Goal: Transaction & Acquisition: Purchase product/service

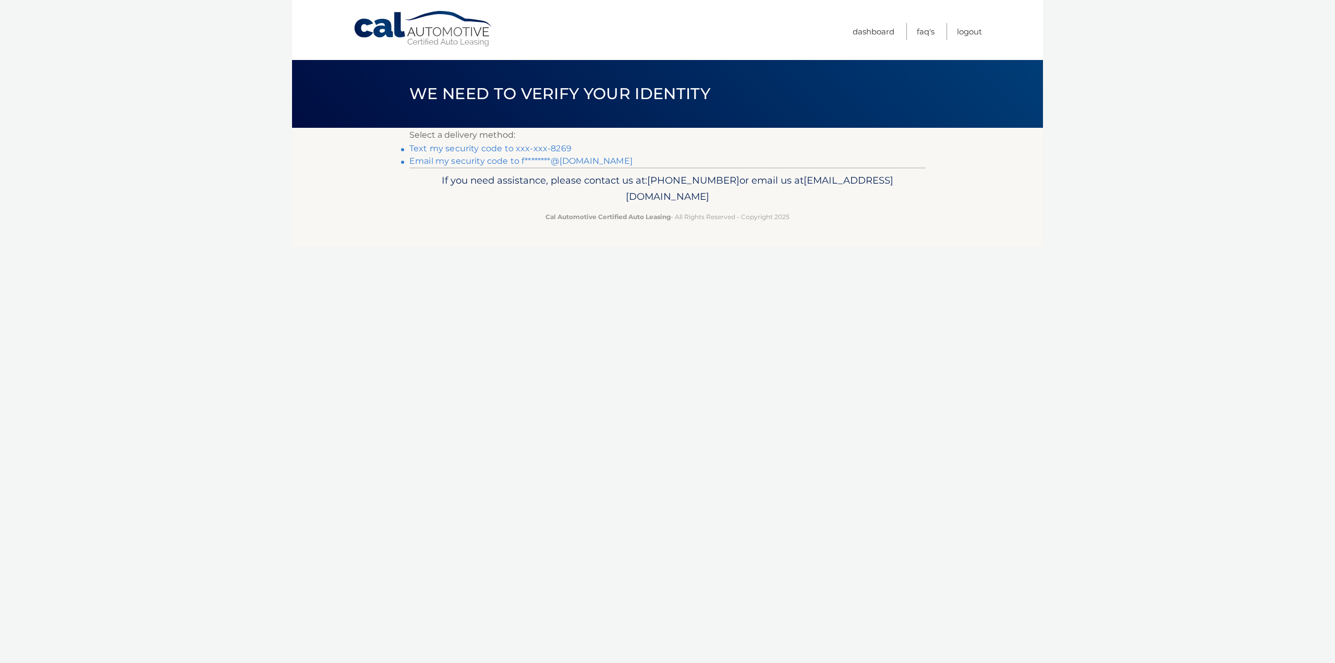
click at [552, 148] on link "Text my security code to xxx-xxx-8269" at bounding box center [491, 148] width 162 height 10
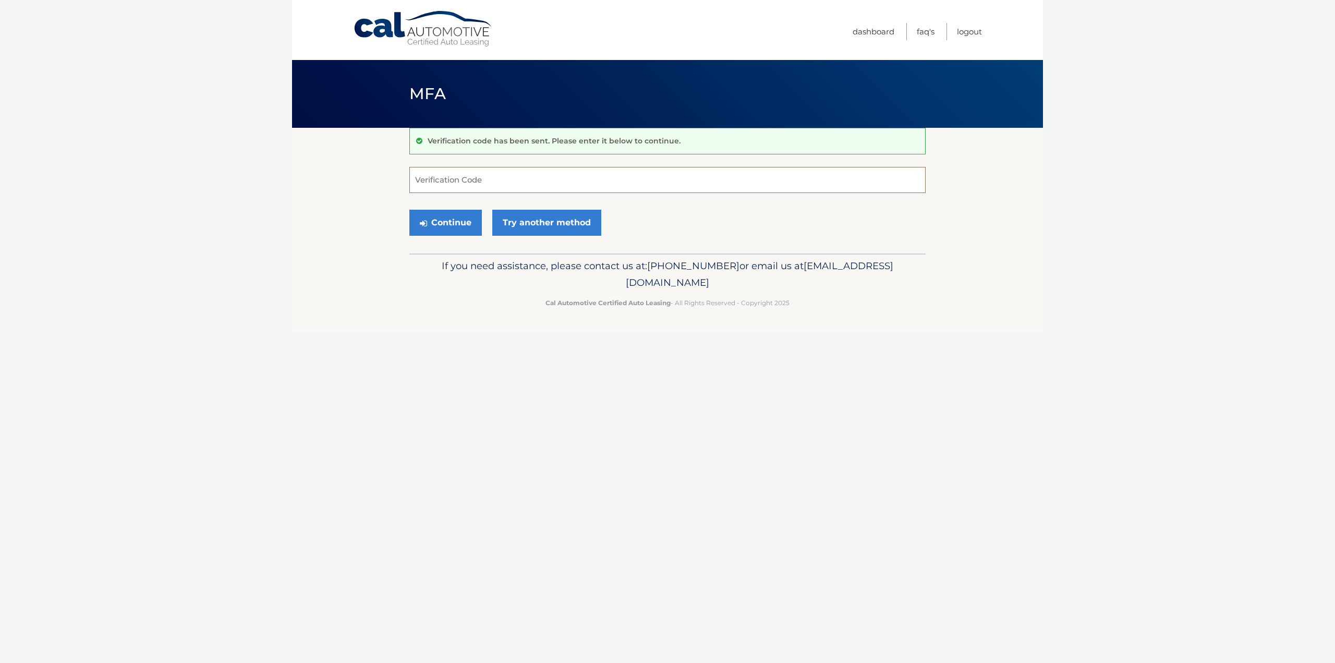
click at [626, 179] on input "Verification Code" at bounding box center [668, 180] width 516 height 26
type input "181163"
click at [410, 210] on button "Continue" at bounding box center [446, 223] width 73 height 26
click at [678, 208] on div "Continue Try another method" at bounding box center [668, 223] width 516 height 35
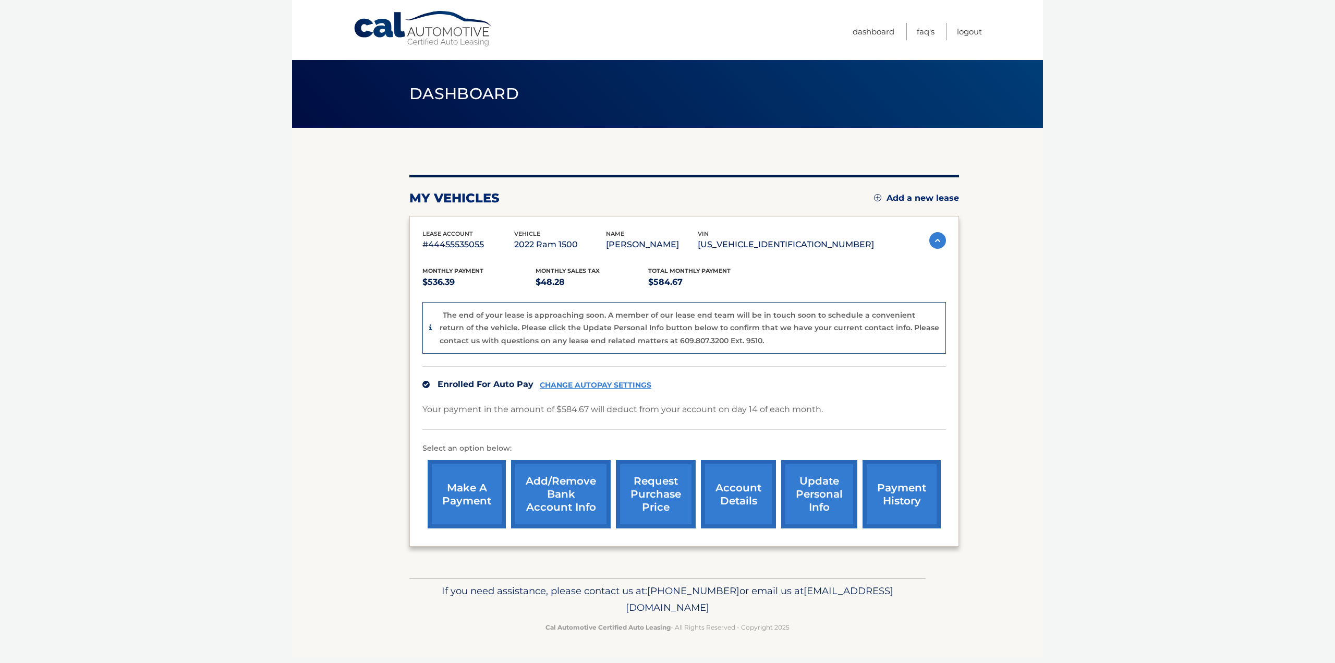
click at [484, 480] on link "make a payment" at bounding box center [467, 494] width 78 height 68
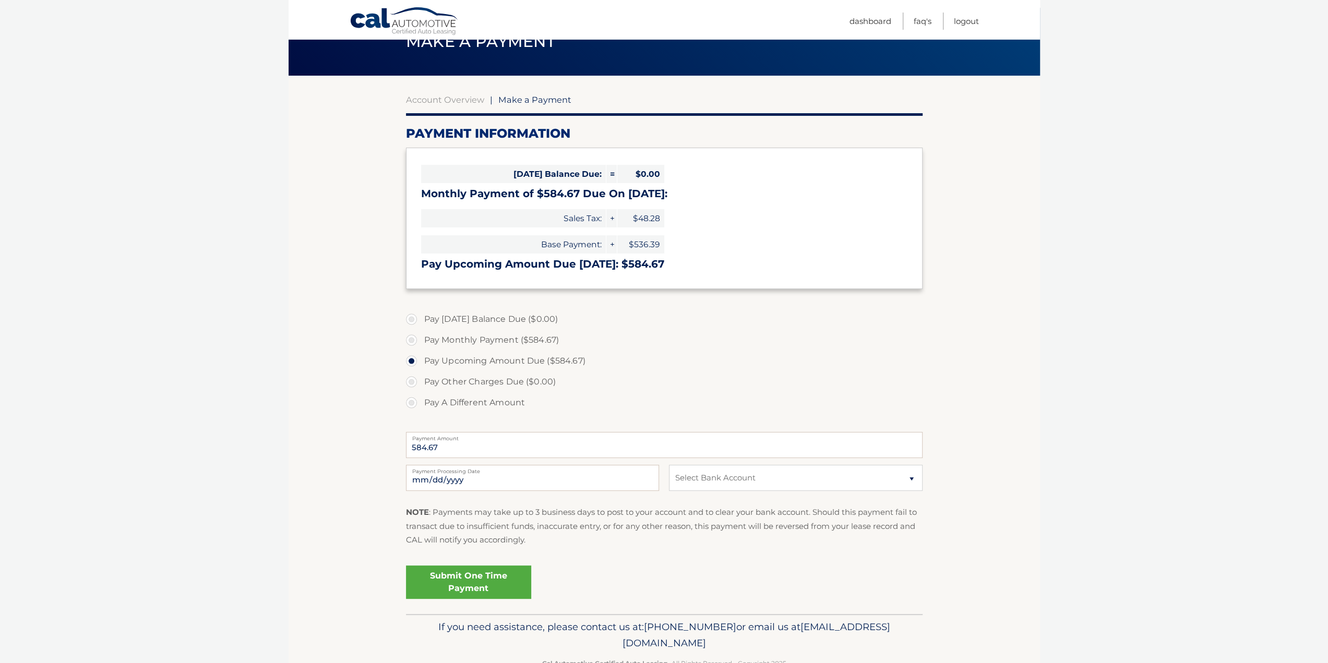
scroll to position [81, 0]
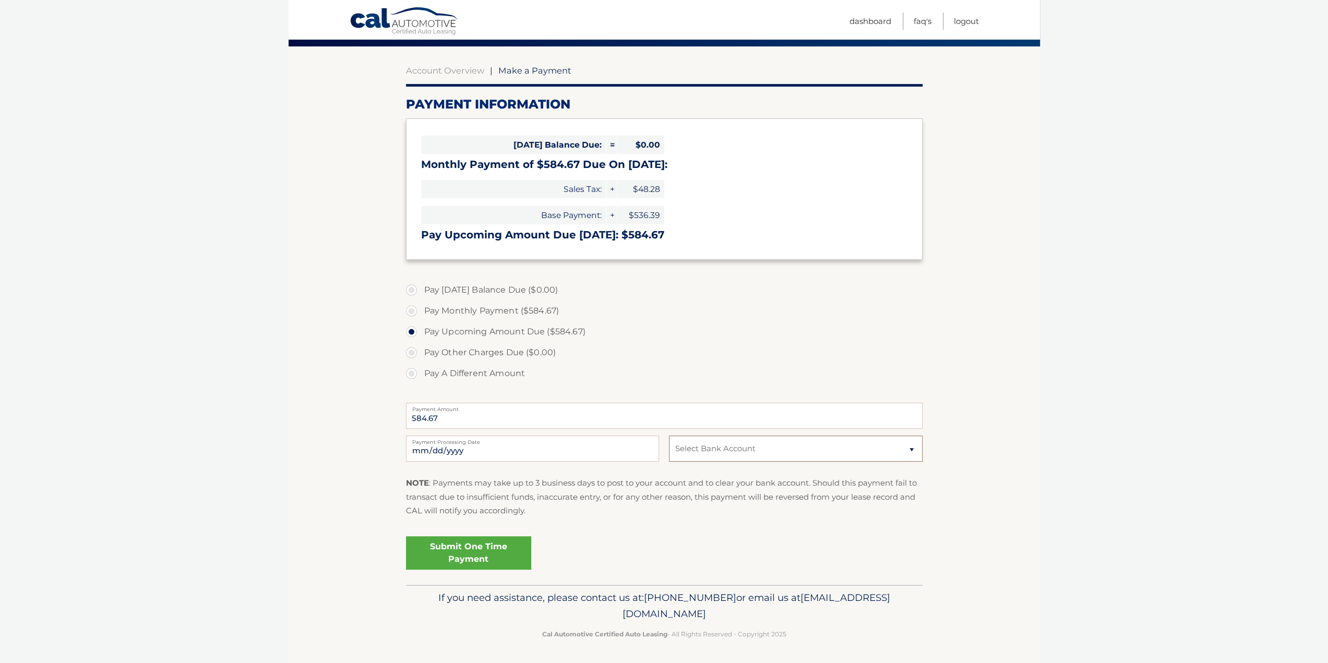
click at [737, 444] on select "Select Bank Account Checking TD BANK, NA *****9893 Checking TD BANK, NA *****15…" at bounding box center [795, 449] width 253 height 26
click at [738, 317] on label "Pay Monthly Payment ($584.67)" at bounding box center [664, 310] width 516 height 21
click at [420, 317] on input "Pay Monthly Payment ($584.67)" at bounding box center [415, 308] width 10 height 17
radio input "true"
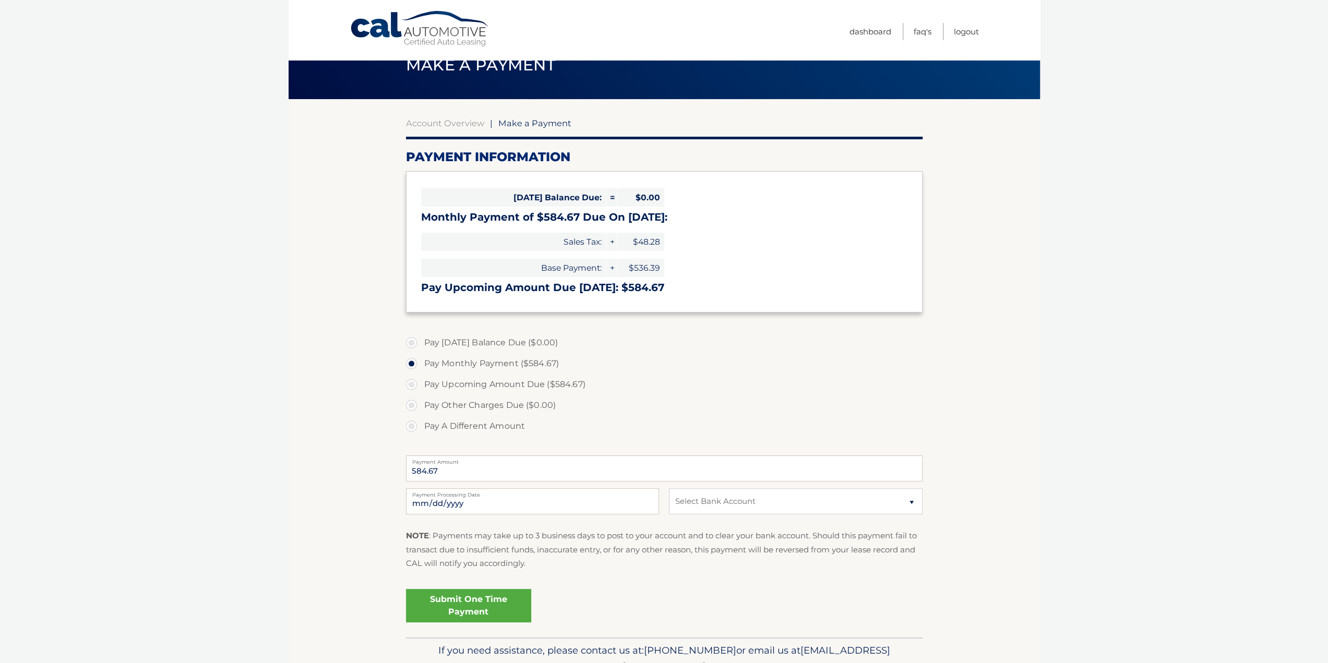
scroll to position [0, 0]
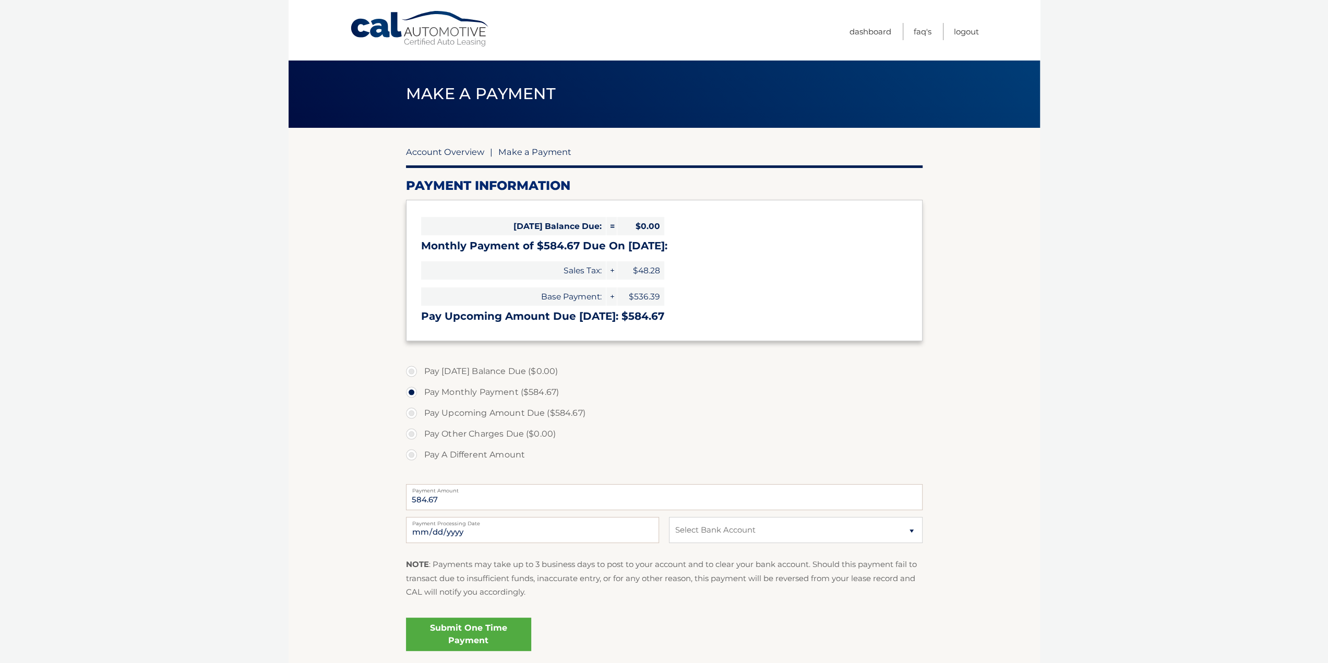
click at [454, 152] on link "Account Overview" at bounding box center [445, 152] width 78 height 10
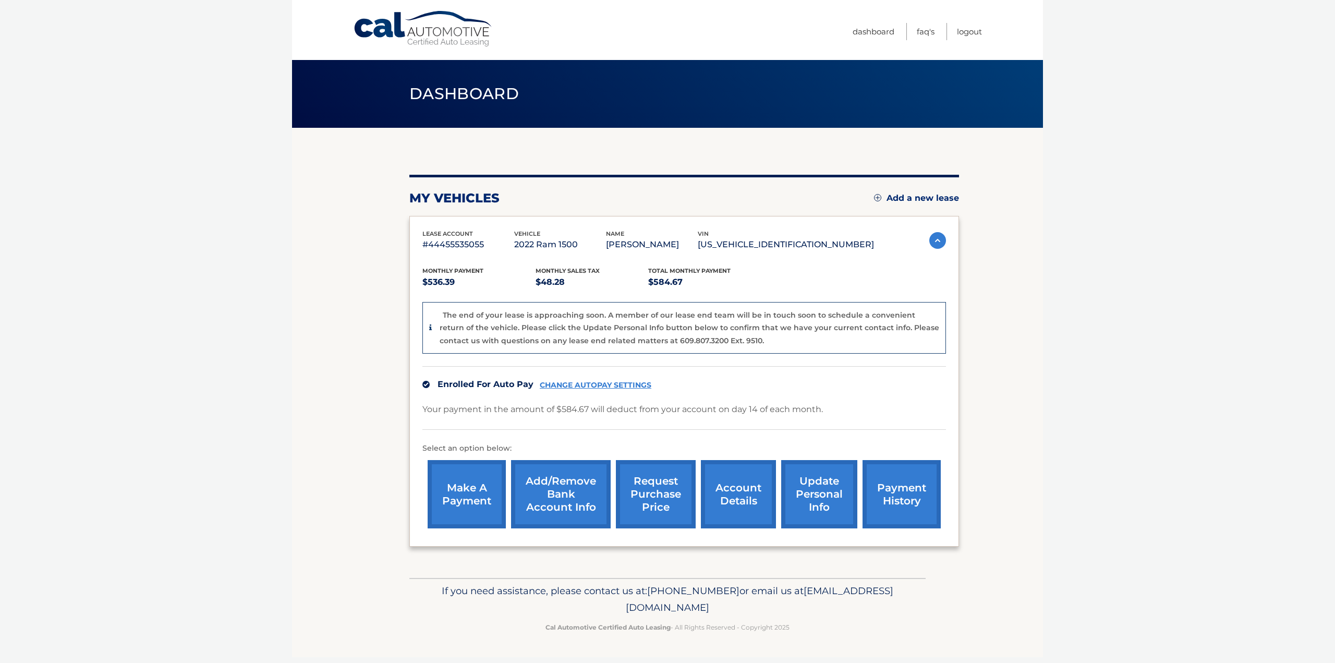
click at [741, 486] on link "account details" at bounding box center [738, 494] width 75 height 68
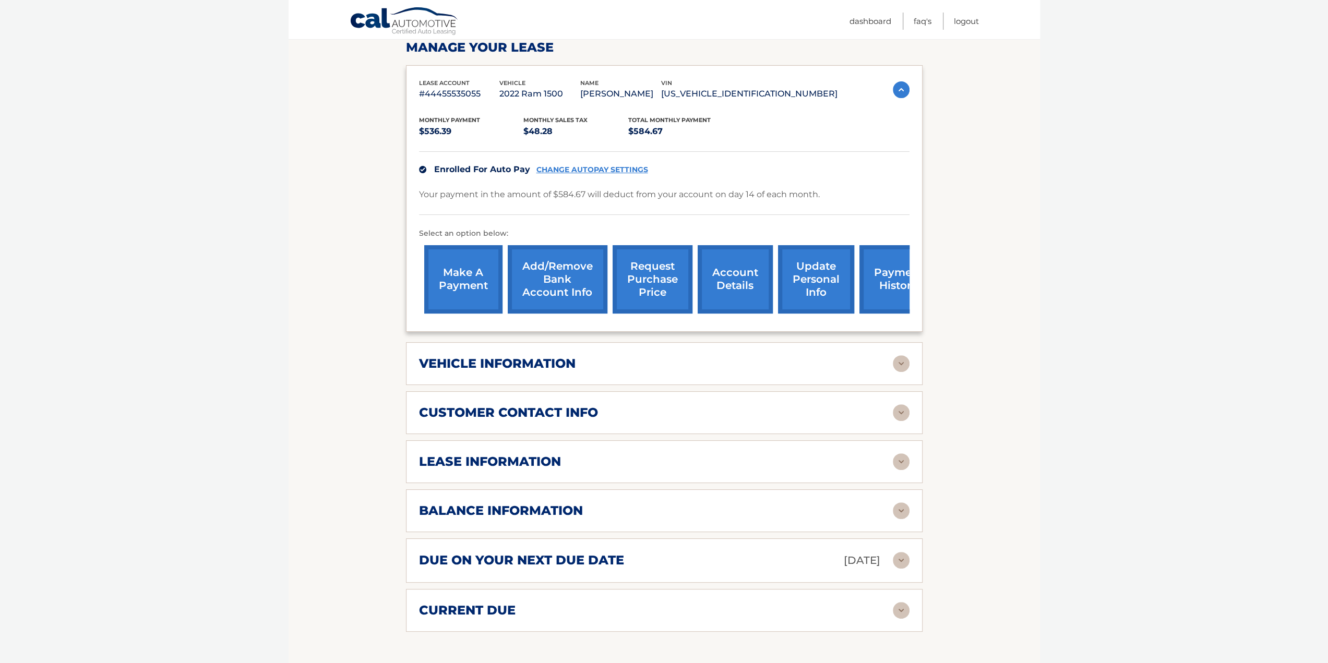
scroll to position [209, 0]
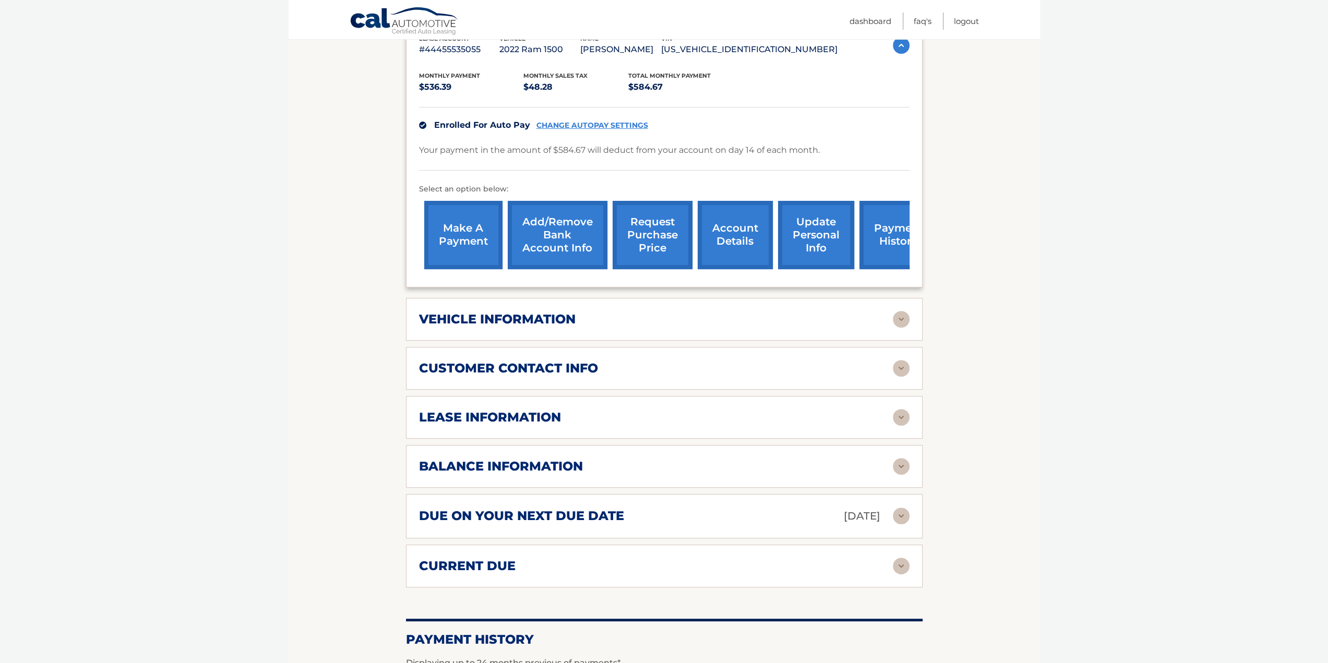
click at [467, 431] on div "lease information Contract Start Date [DATE] Term 39 Maturity Date [DATE] Start…" at bounding box center [664, 417] width 516 height 43
click at [472, 421] on h2 "lease information" at bounding box center [490, 418] width 142 height 16
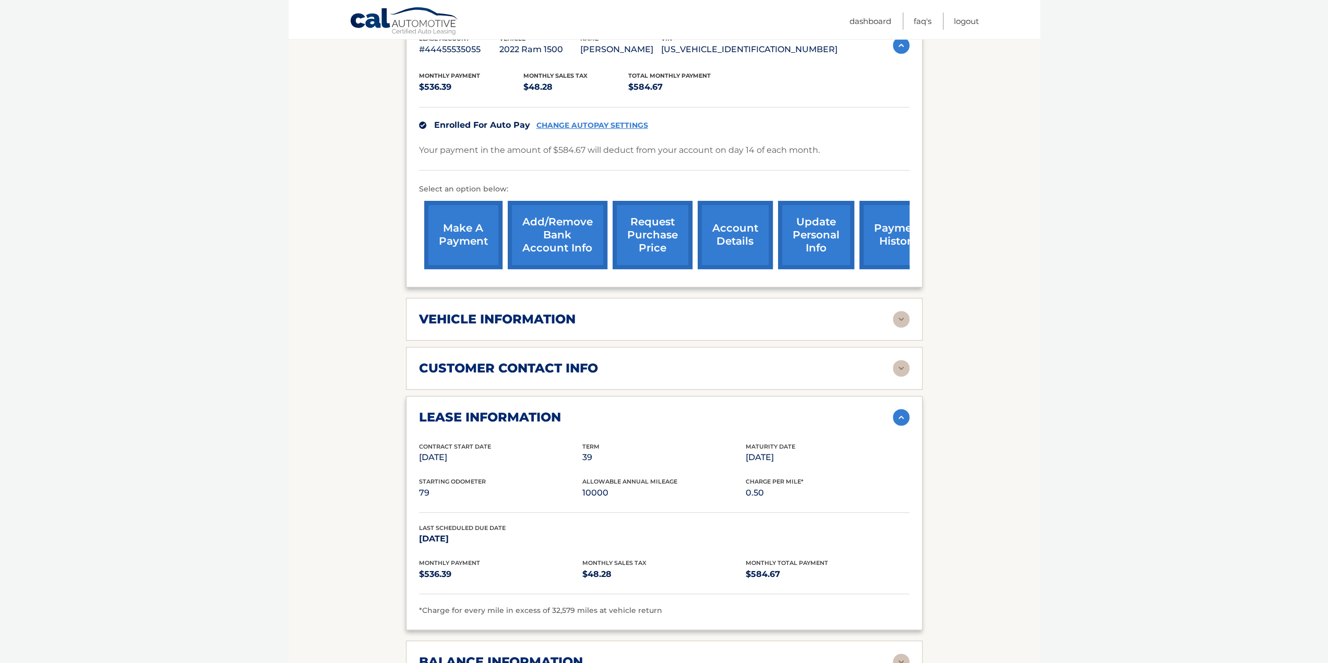
click at [472, 421] on h2 "lease information" at bounding box center [490, 418] width 142 height 16
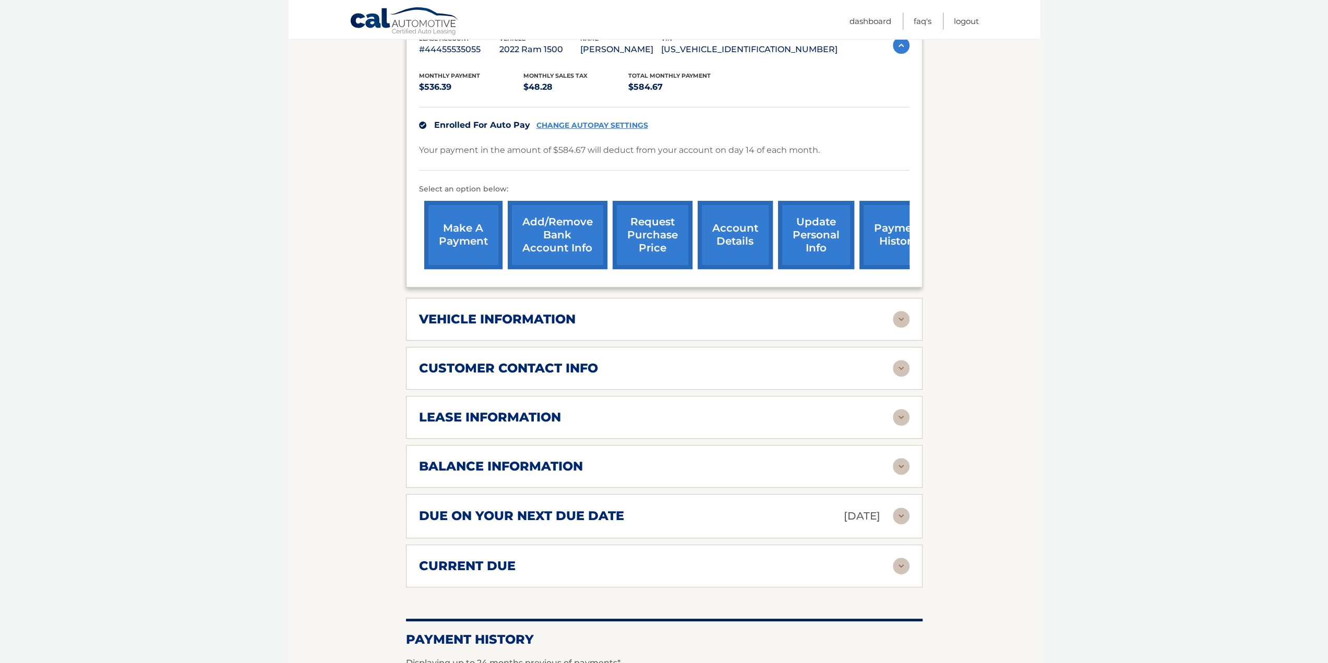
click at [501, 466] on h2 "balance information" at bounding box center [501, 467] width 164 height 16
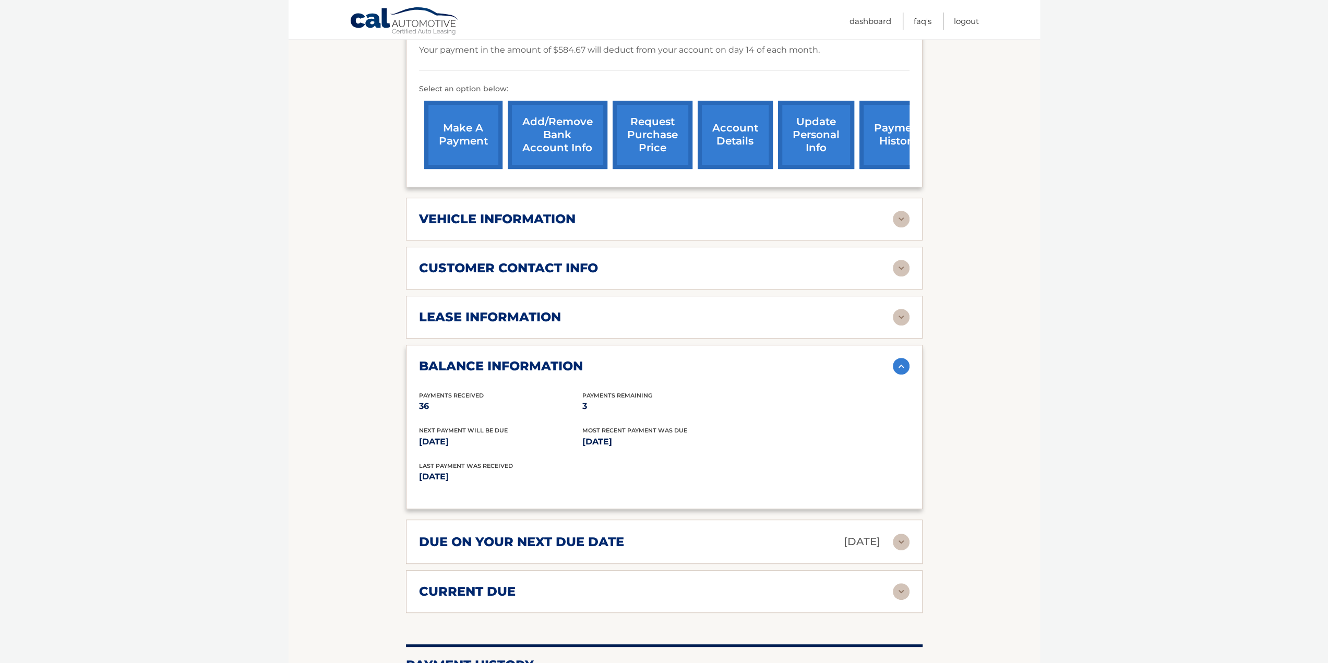
scroll to position [313, 0]
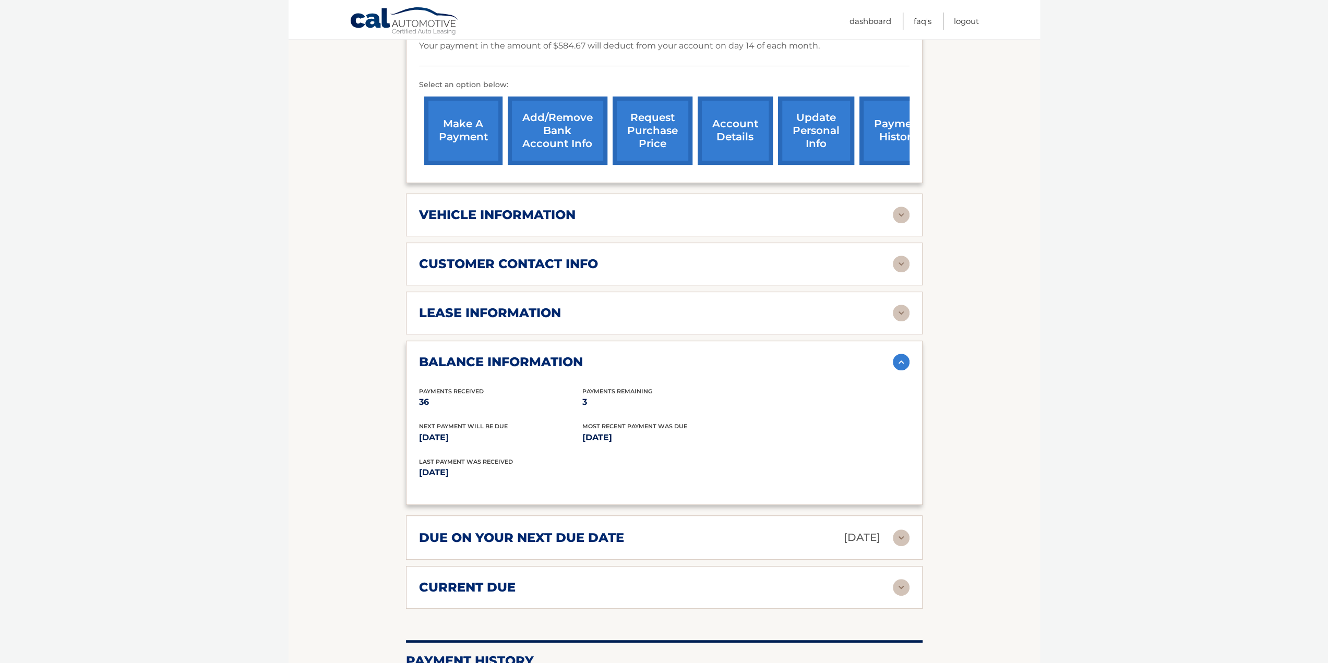
click at [583, 401] on p "3" at bounding box center [663, 402] width 163 height 15
copy p "3"
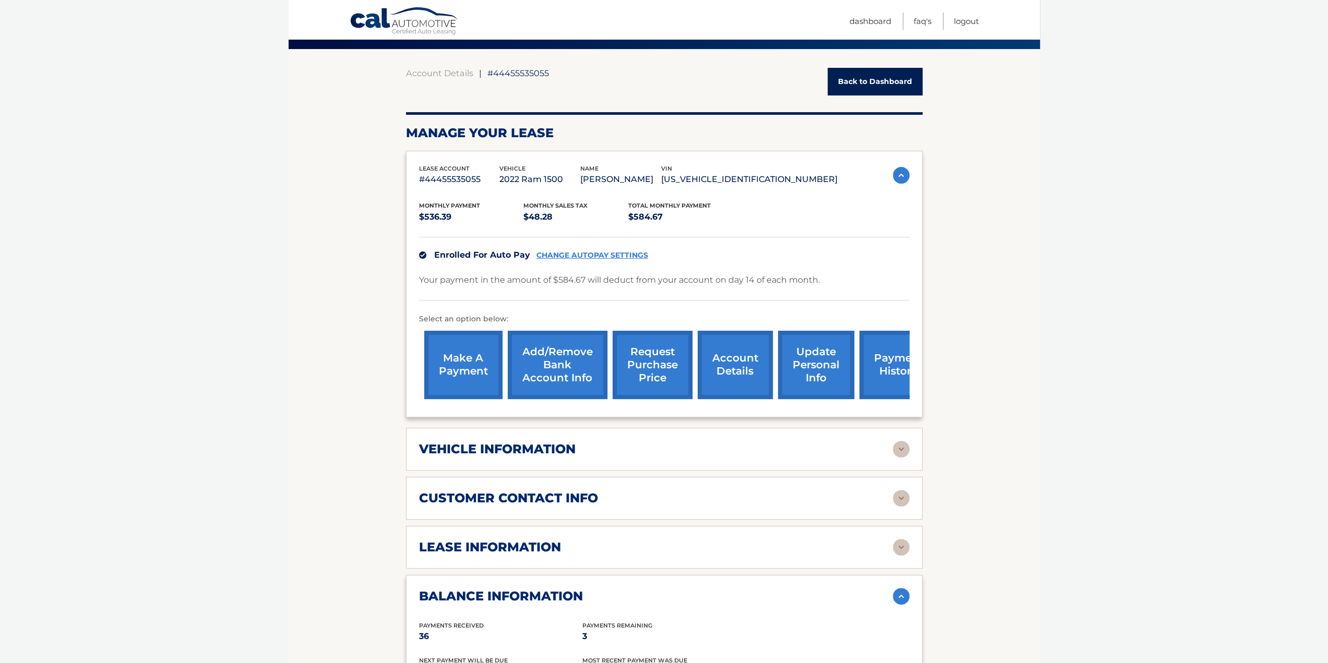
scroll to position [0, 0]
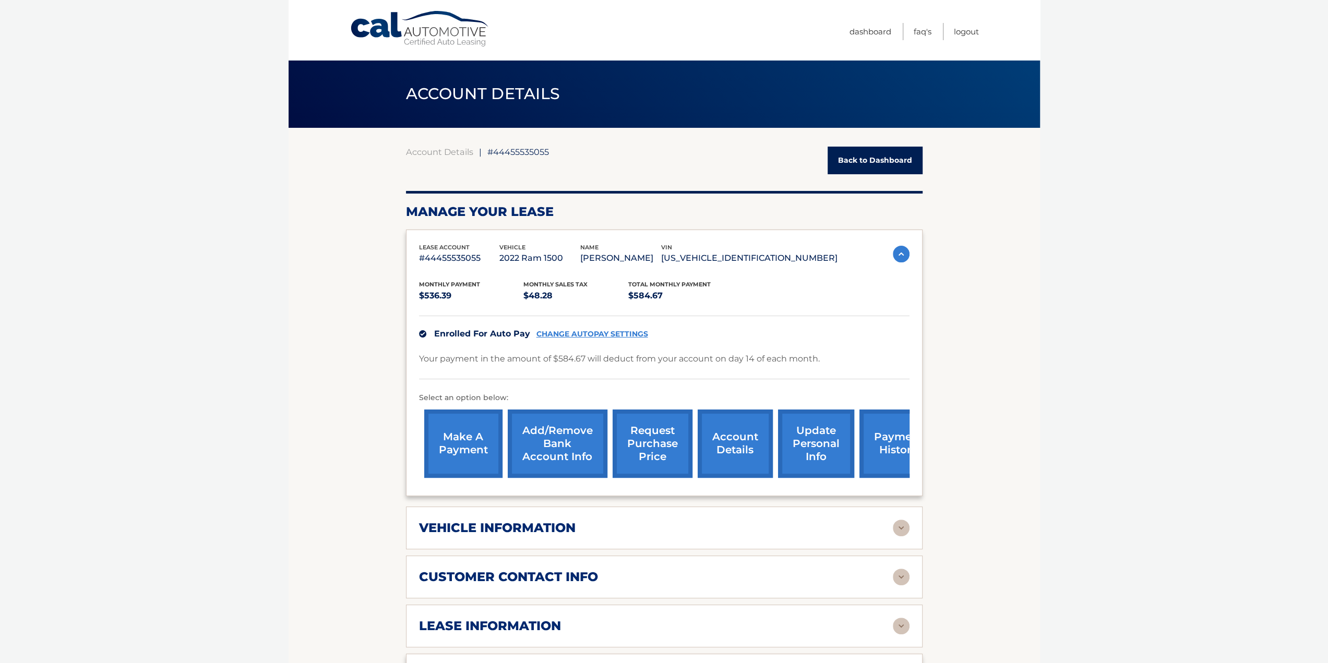
click at [166, 319] on body "Cal Automotive Menu Dashboard FAQ's Logout ← |" at bounding box center [664, 331] width 1328 height 663
click at [471, 442] on link "make a payment" at bounding box center [463, 444] width 78 height 68
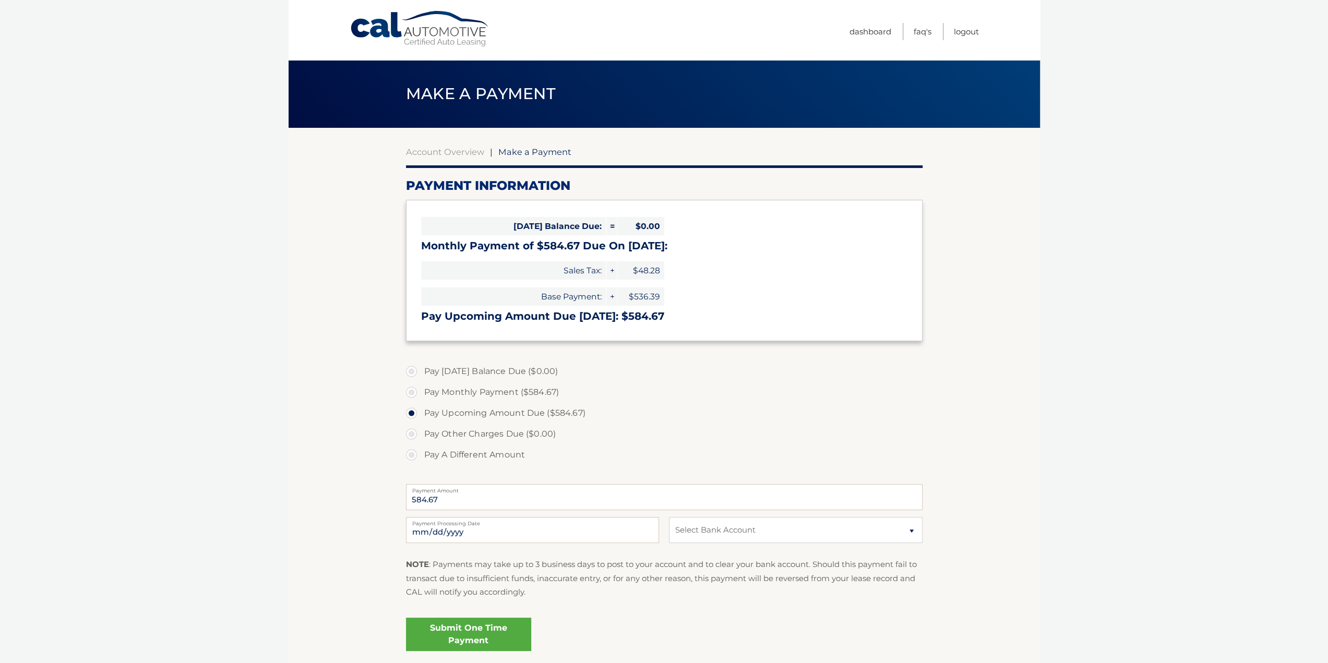
click at [450, 452] on label "Pay A Different Amount" at bounding box center [664, 454] width 516 height 21
click at [420, 452] on input "Pay A Different Amount" at bounding box center [415, 452] width 10 height 17
radio input "true"
click at [480, 501] on input "Payment Amount" at bounding box center [664, 497] width 516 height 26
paste input "1754.01"
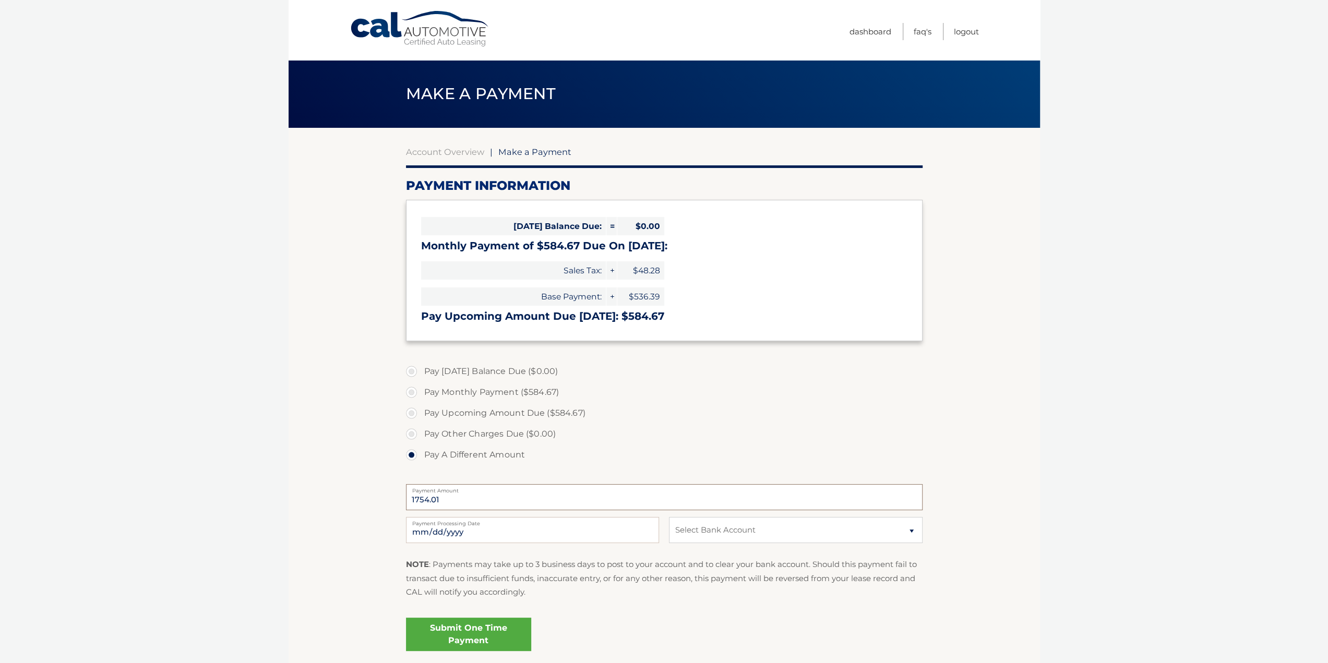
click at [480, 501] on input "1754.01" at bounding box center [664, 497] width 516 height 26
type input "1754.01"
click at [838, 527] on select "Select Bank Account Checking TD BANK, NA *****9893 Checking TD BANK, NA *****15…" at bounding box center [795, 530] width 253 height 26
select select "NGZlZjA4M2QtNmJiZC00MTYzLWE3YjYtNGE0ZjUwNjNiMjhl"
click at [669, 517] on select "Select Bank Account Checking TD BANK, NA *****9893 Checking TD BANK, NA *****15…" at bounding box center [795, 530] width 253 height 26
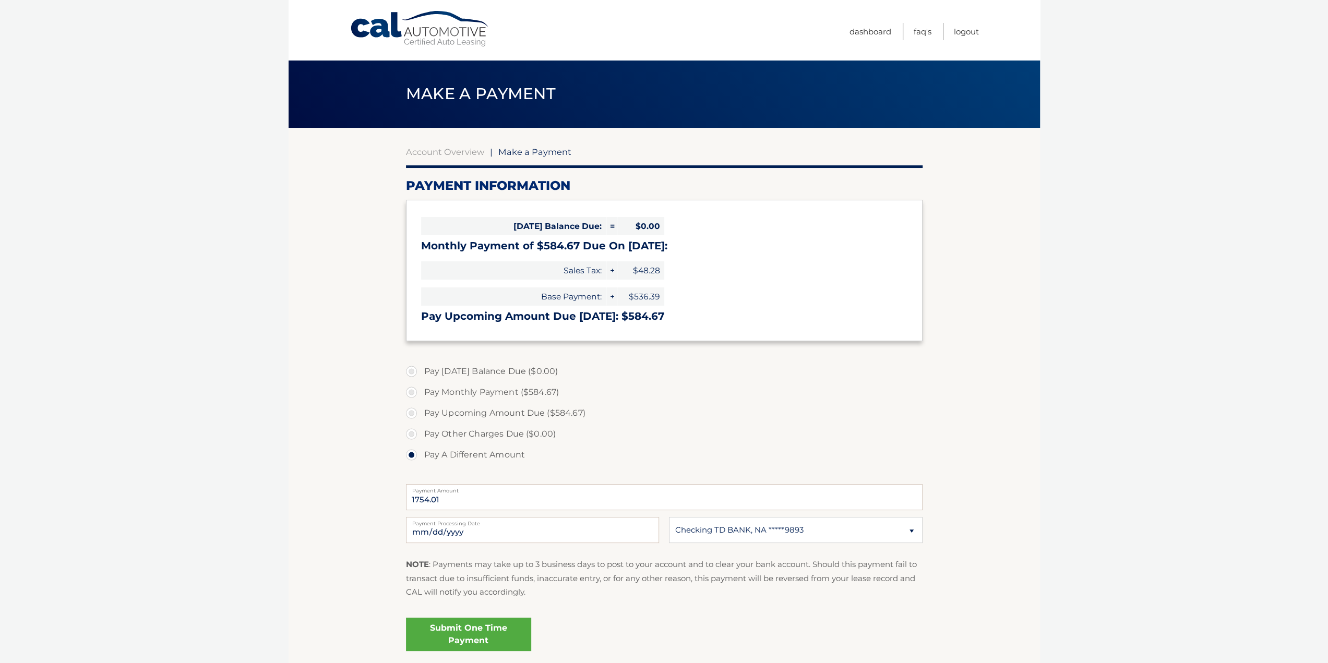
click at [489, 633] on link "Submit One Time Payment" at bounding box center [468, 634] width 125 height 33
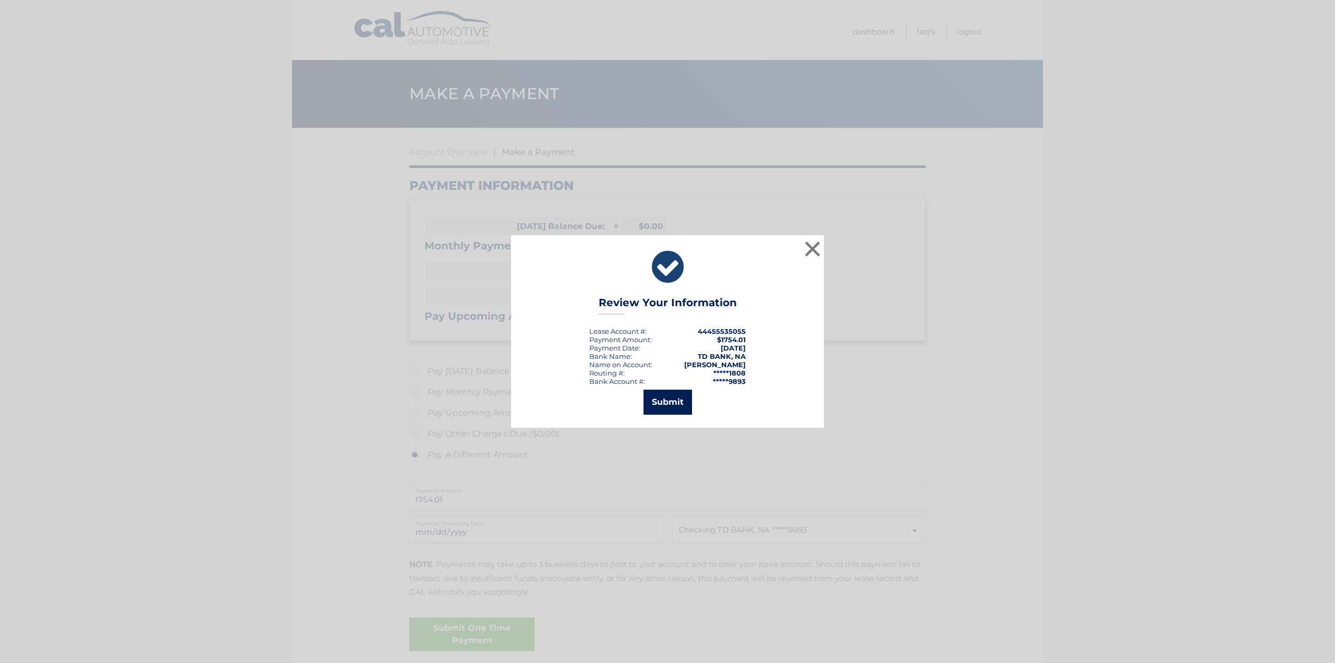
click at [657, 403] on button "Submit" at bounding box center [668, 402] width 49 height 25
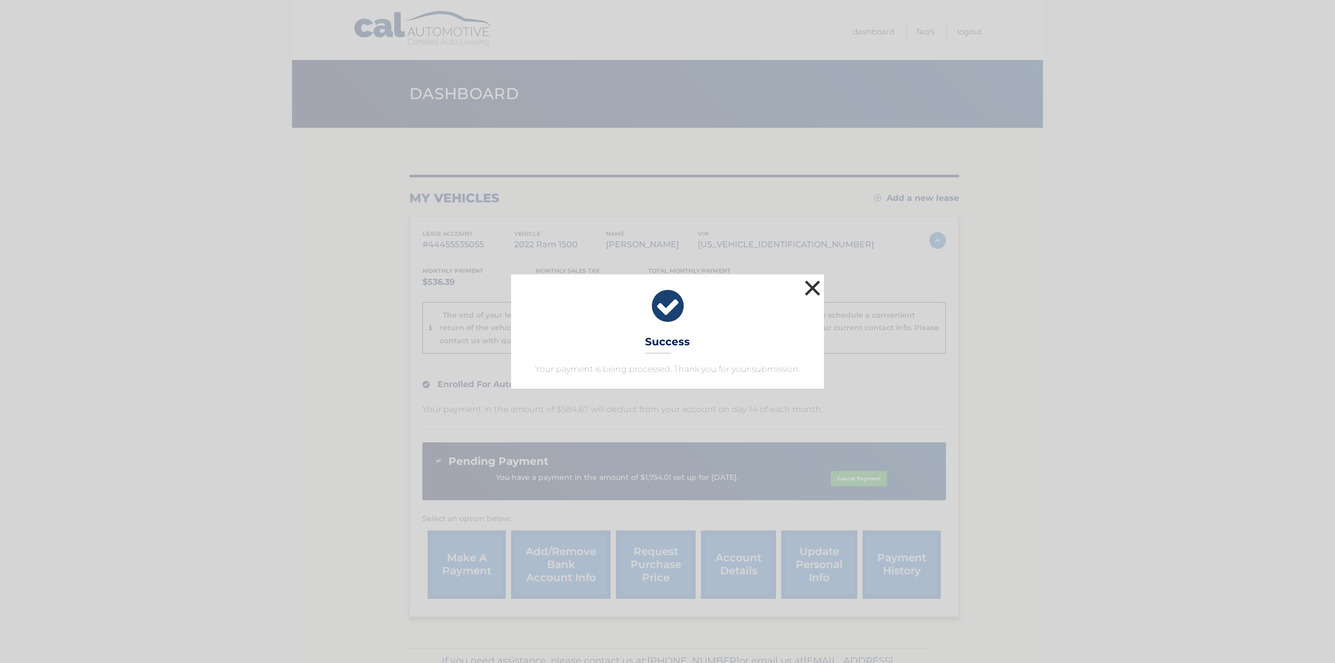
drag, startPoint x: 811, startPoint y: 290, endPoint x: 779, endPoint y: 253, distance: 48.4
click at [811, 290] on button "×" at bounding box center [812, 288] width 21 height 21
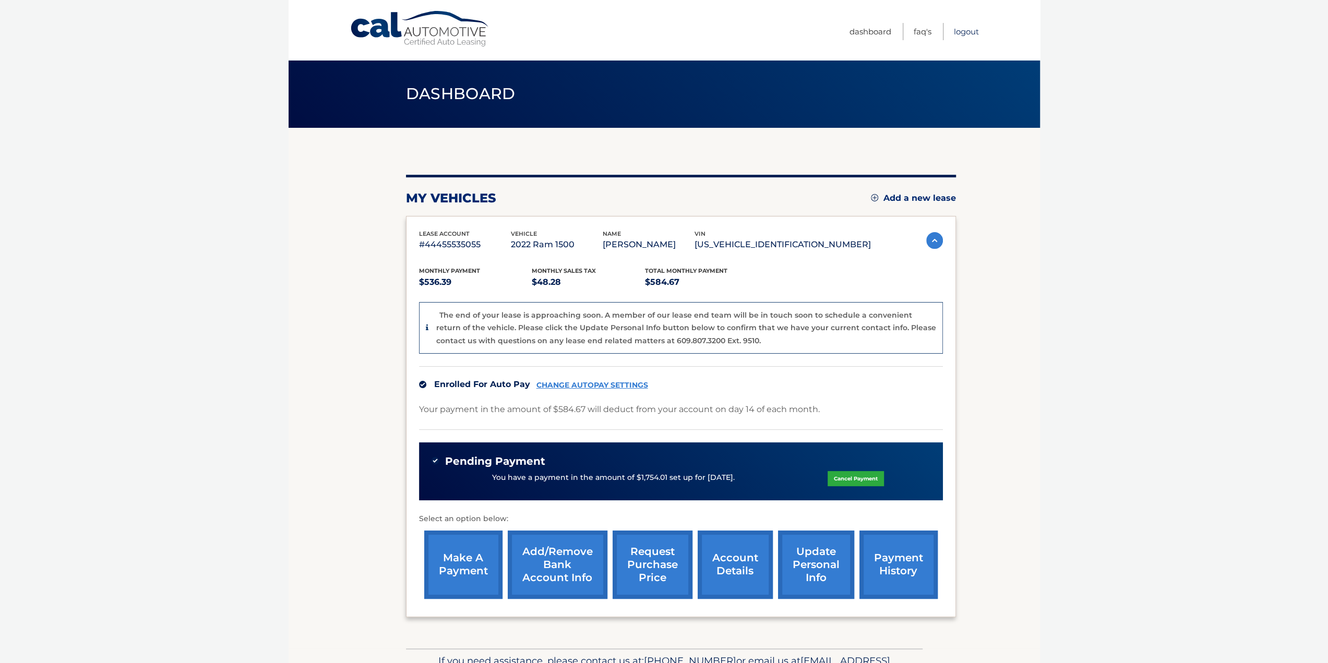
drag, startPoint x: 963, startPoint y: 31, endPoint x: 944, endPoint y: 31, distance: 18.8
click at [963, 31] on link "Logout" at bounding box center [966, 31] width 25 height 17
